Goal: Navigation & Orientation: Find specific page/section

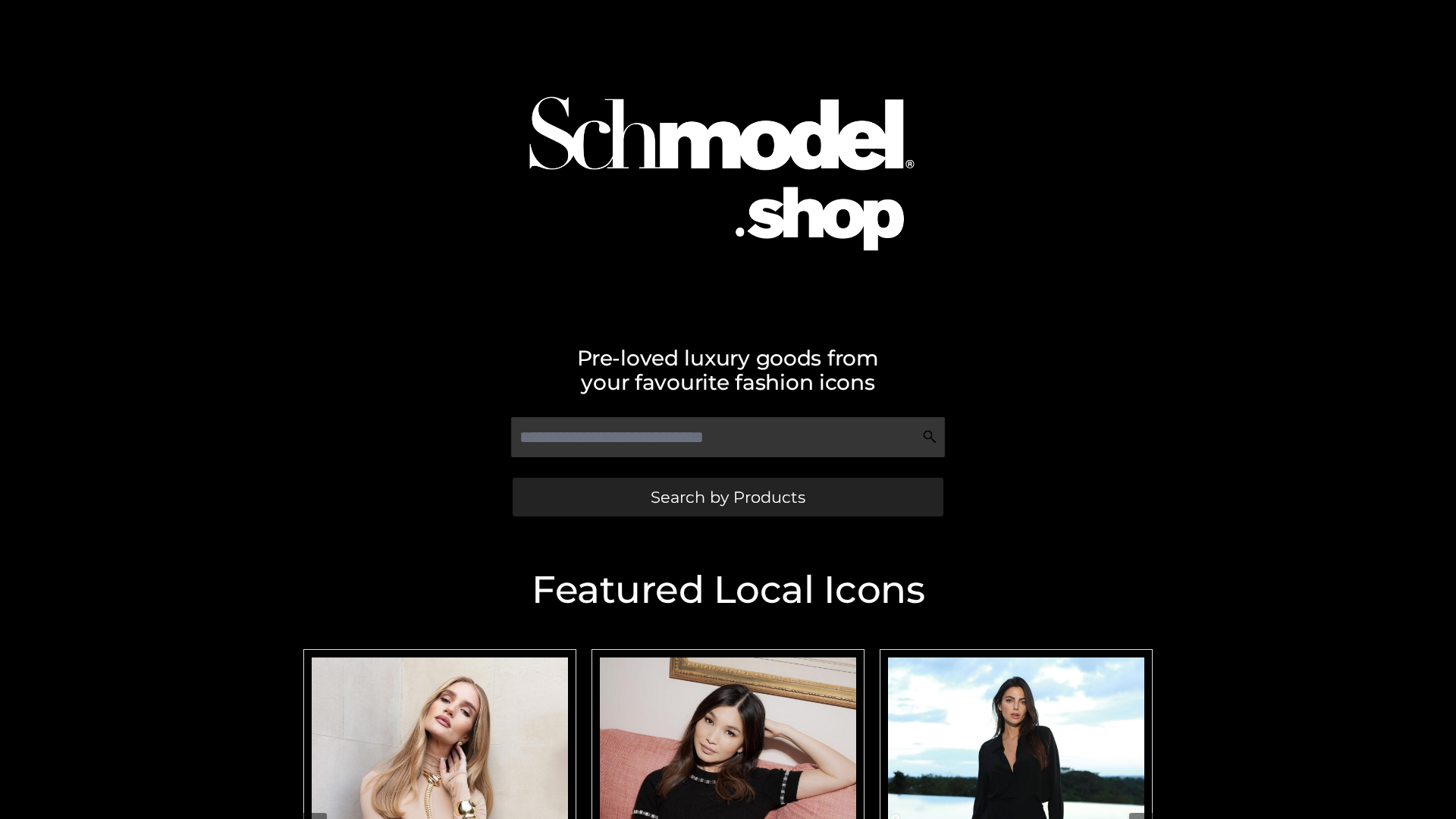
click at [727, 497] on span "Search by Products" at bounding box center [727, 497] width 155 height 16
